Goal: Transaction & Acquisition: Purchase product/service

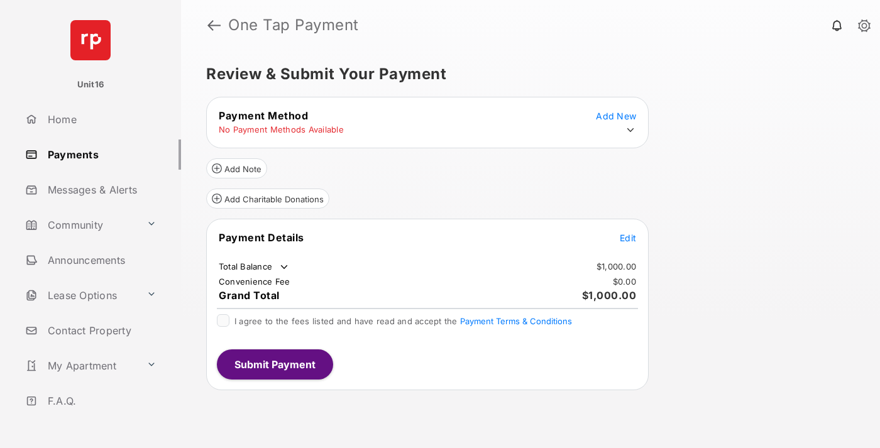
click at [628, 238] on span "Edit" at bounding box center [628, 238] width 16 height 11
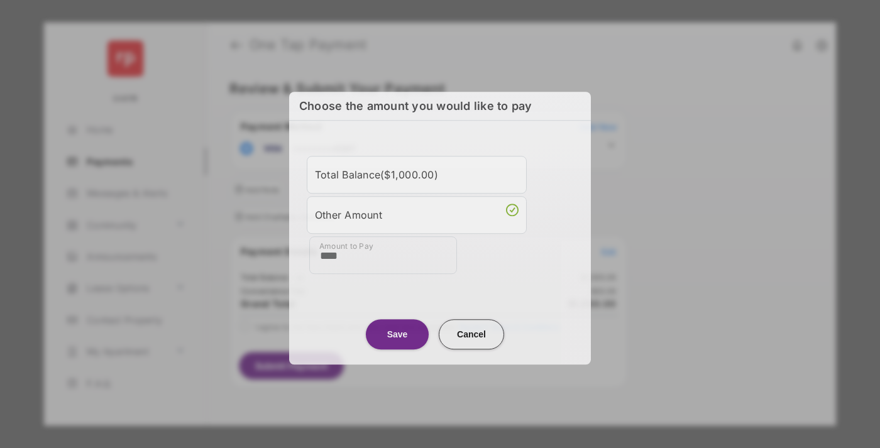
type input "****"
click at [397, 331] on button "Save" at bounding box center [397, 334] width 63 height 30
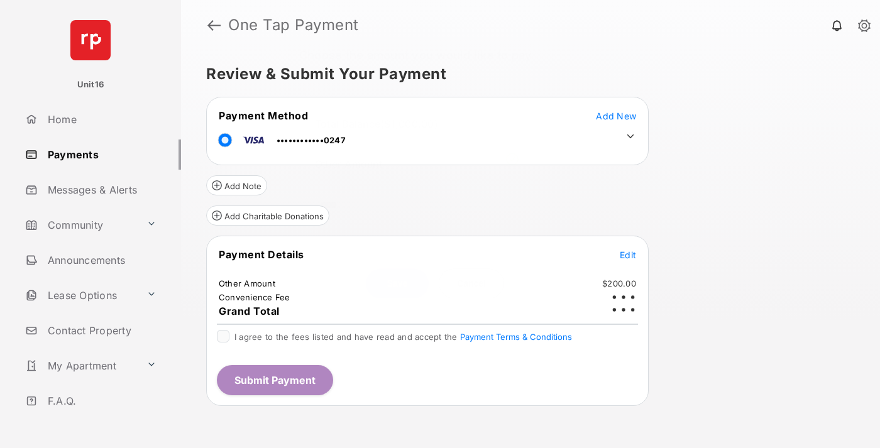
click at [631, 136] on icon at bounding box center [630, 136] width 11 height 11
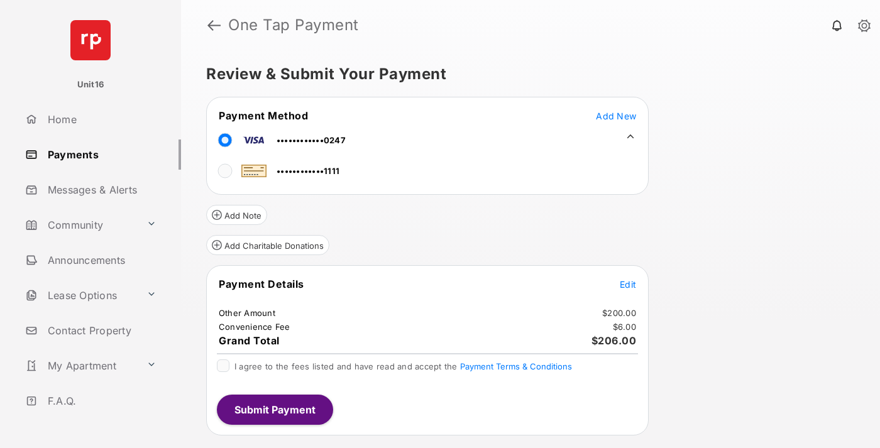
click at [628, 284] on span "Edit" at bounding box center [628, 284] width 16 height 11
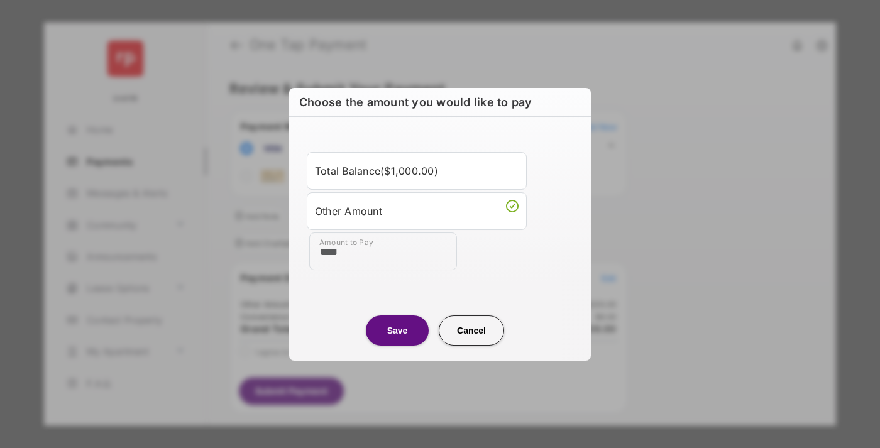
click at [397, 330] on button "Save" at bounding box center [397, 331] width 63 height 30
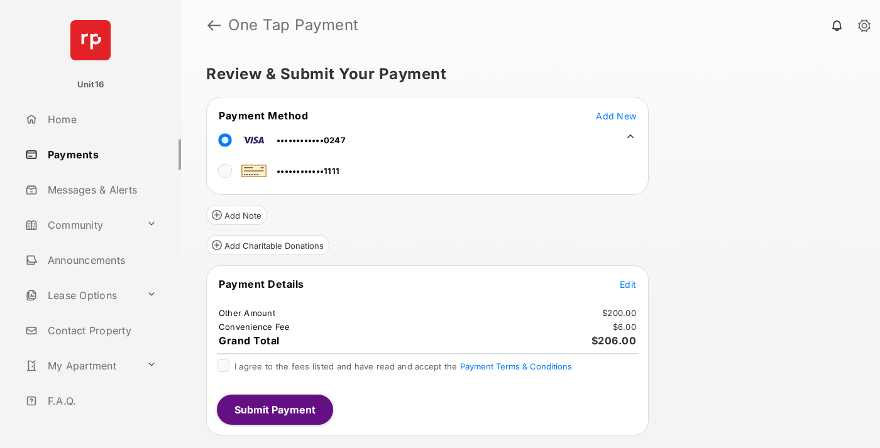
click at [274, 409] on button "Submit Payment" at bounding box center [275, 410] width 116 height 30
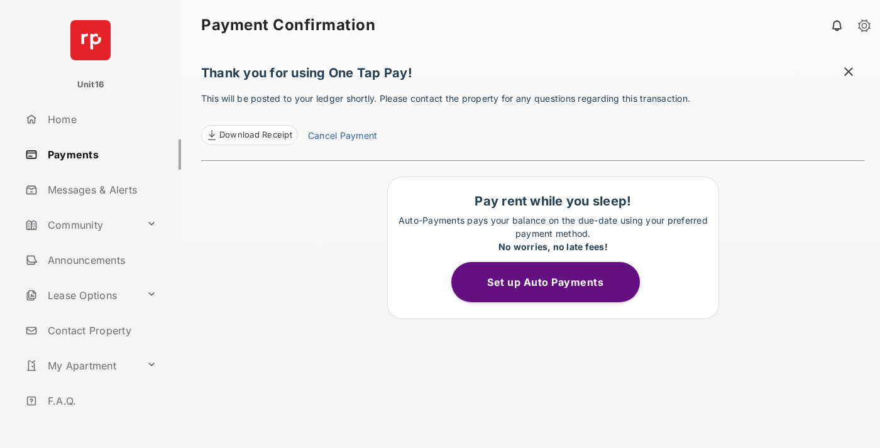
click at [342, 137] on link "Cancel Payment" at bounding box center [342, 137] width 69 height 16
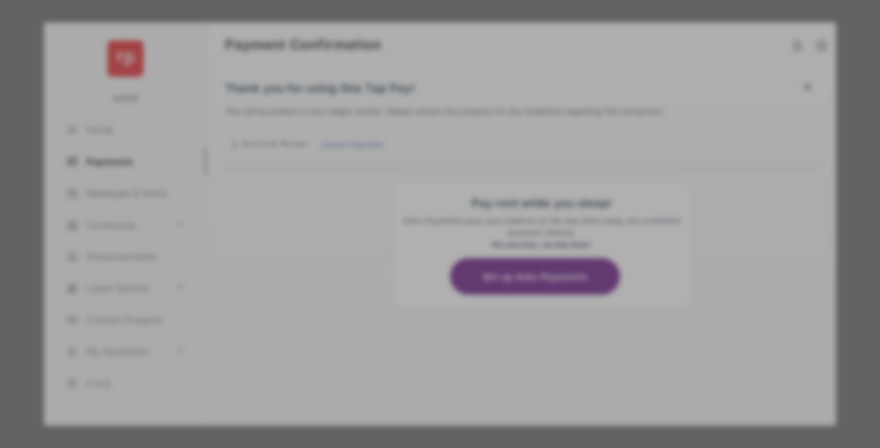
click at [440, 303] on button "Yes, Cancel My Payment" at bounding box center [440, 312] width 272 height 30
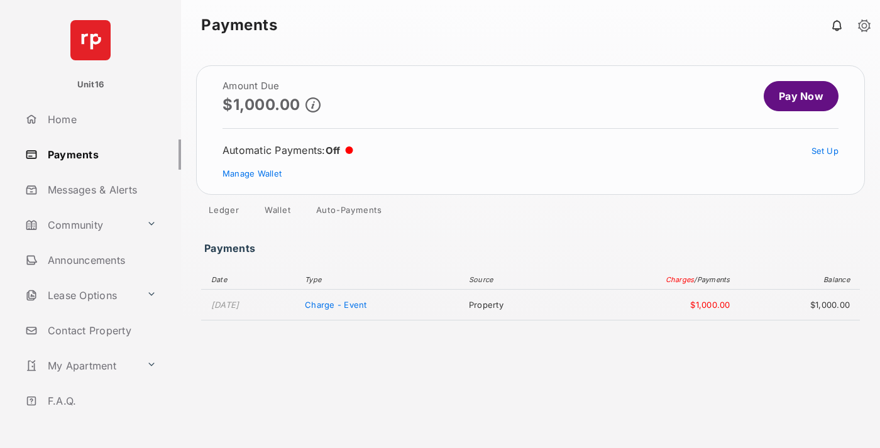
click at [252, 174] on link "Manage Wallet" at bounding box center [252, 174] width 59 height 10
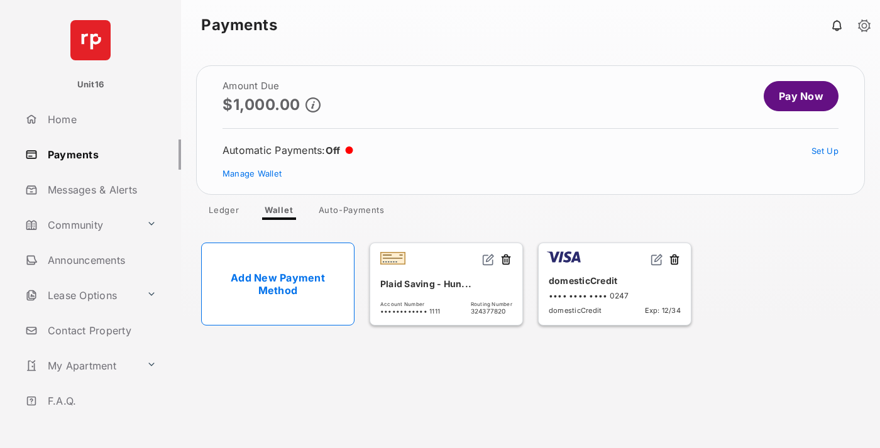
click at [675, 260] on button at bounding box center [674, 260] width 13 height 14
